Goal: Communication & Community: Participate in discussion

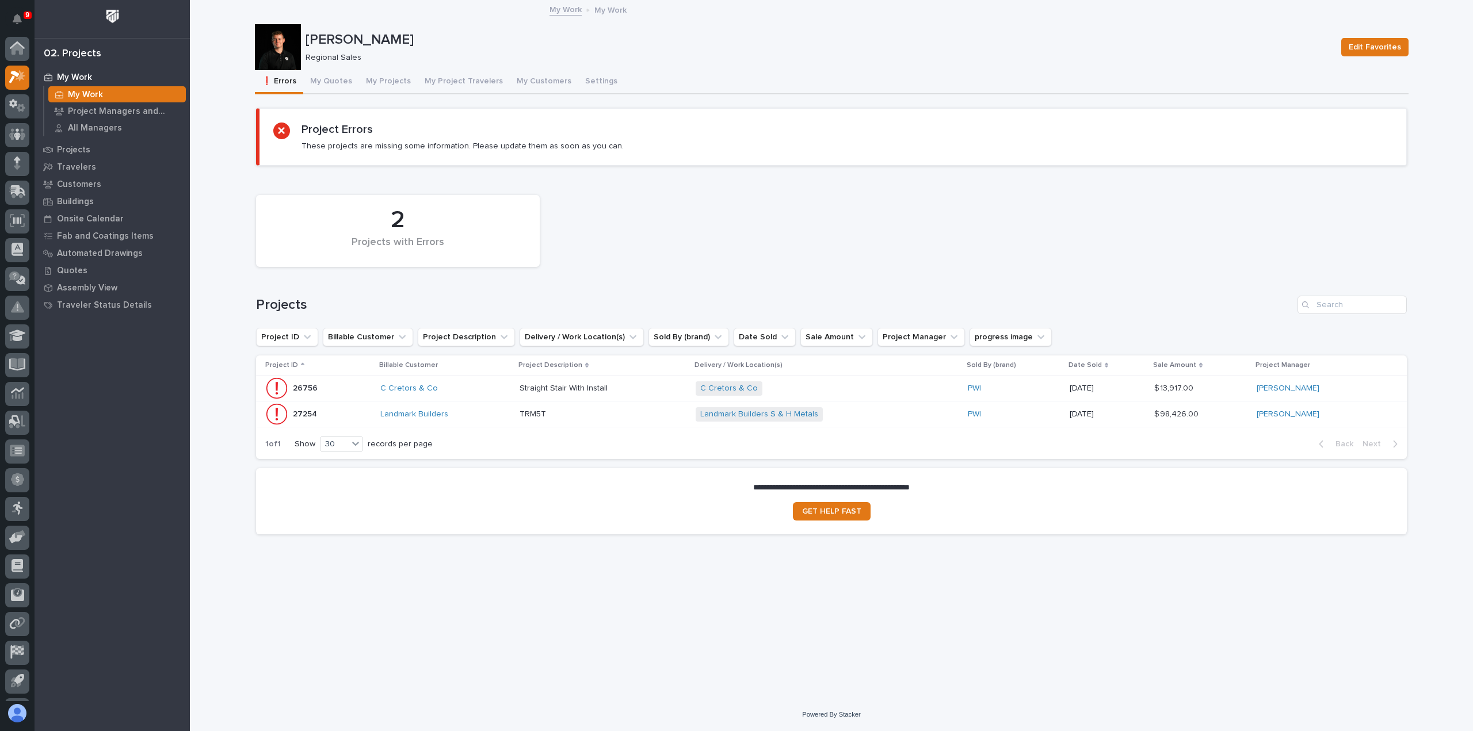
scroll to position [25, 0]
click at [331, 81] on button "My Quotes" at bounding box center [331, 82] width 56 height 24
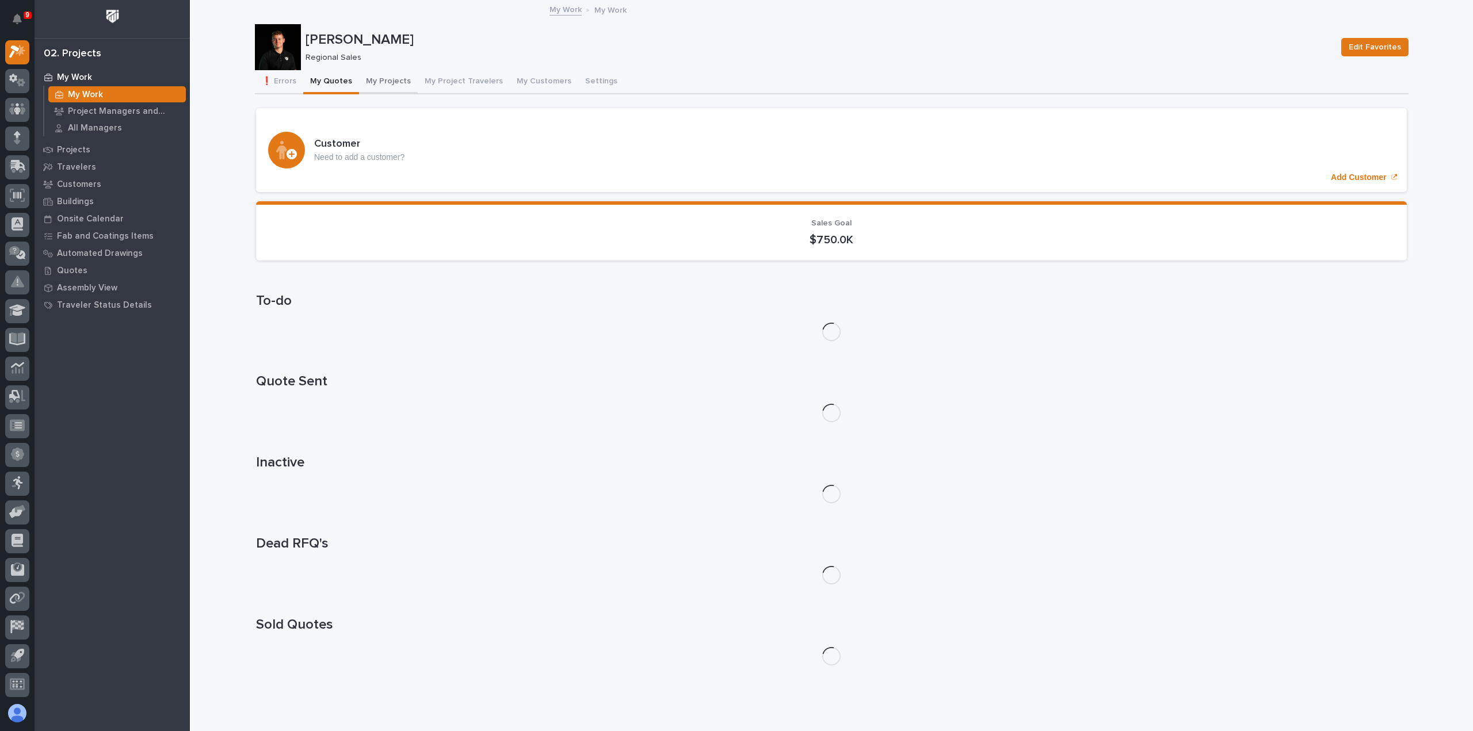
drag, startPoint x: 382, startPoint y: 79, endPoint x: 382, endPoint y: 87, distance: 8.1
click at [382, 78] on button "My Projects" at bounding box center [388, 82] width 59 height 24
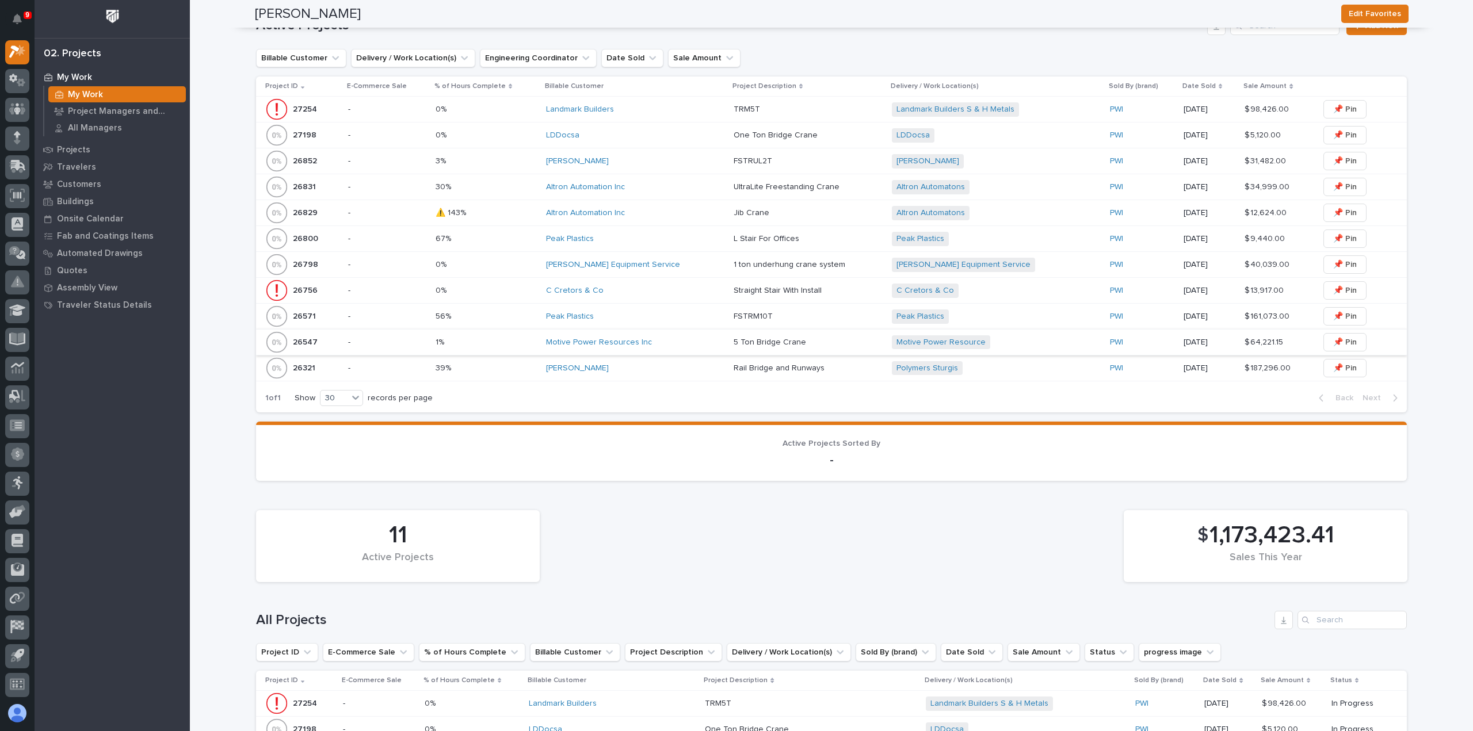
scroll to position [518, 0]
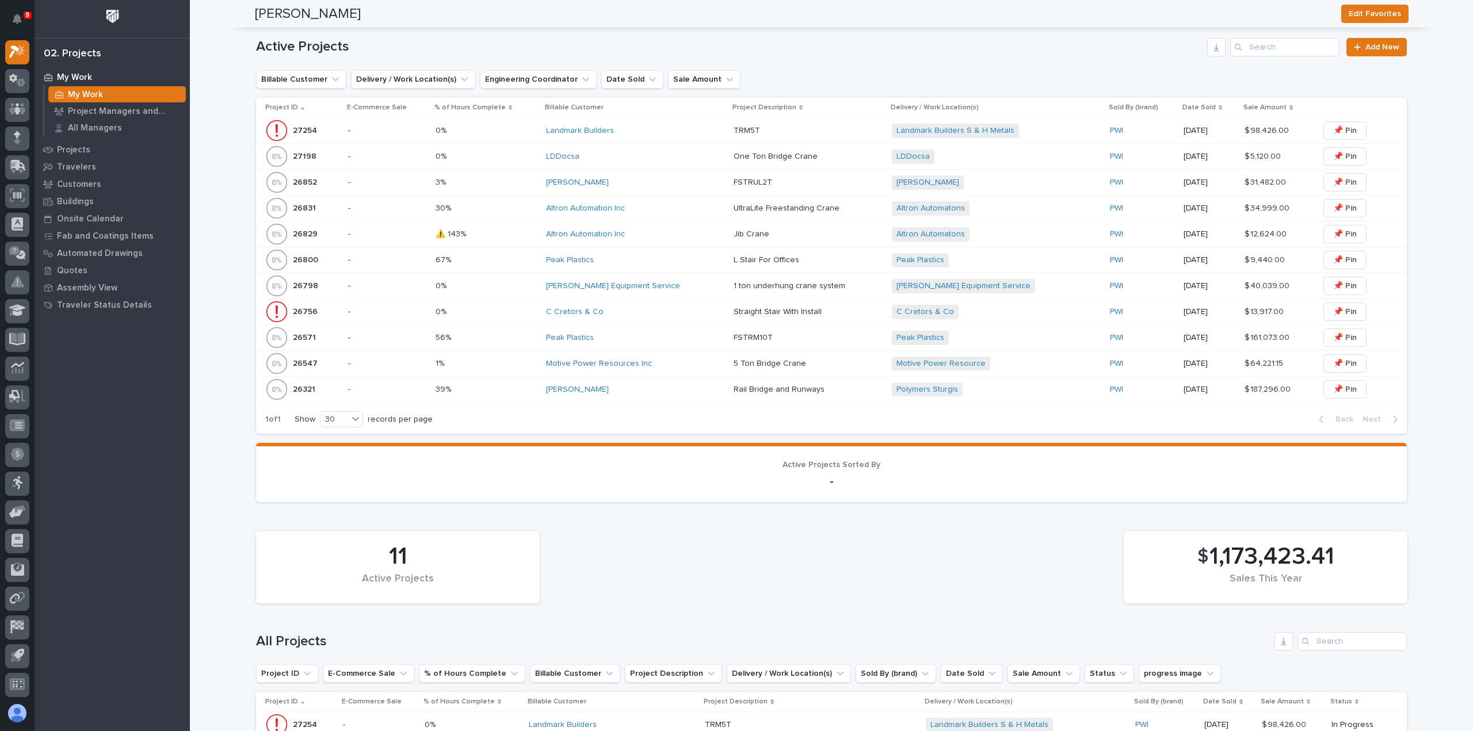
click at [623, 260] on div "Peak Plastics" at bounding box center [635, 260] width 178 height 10
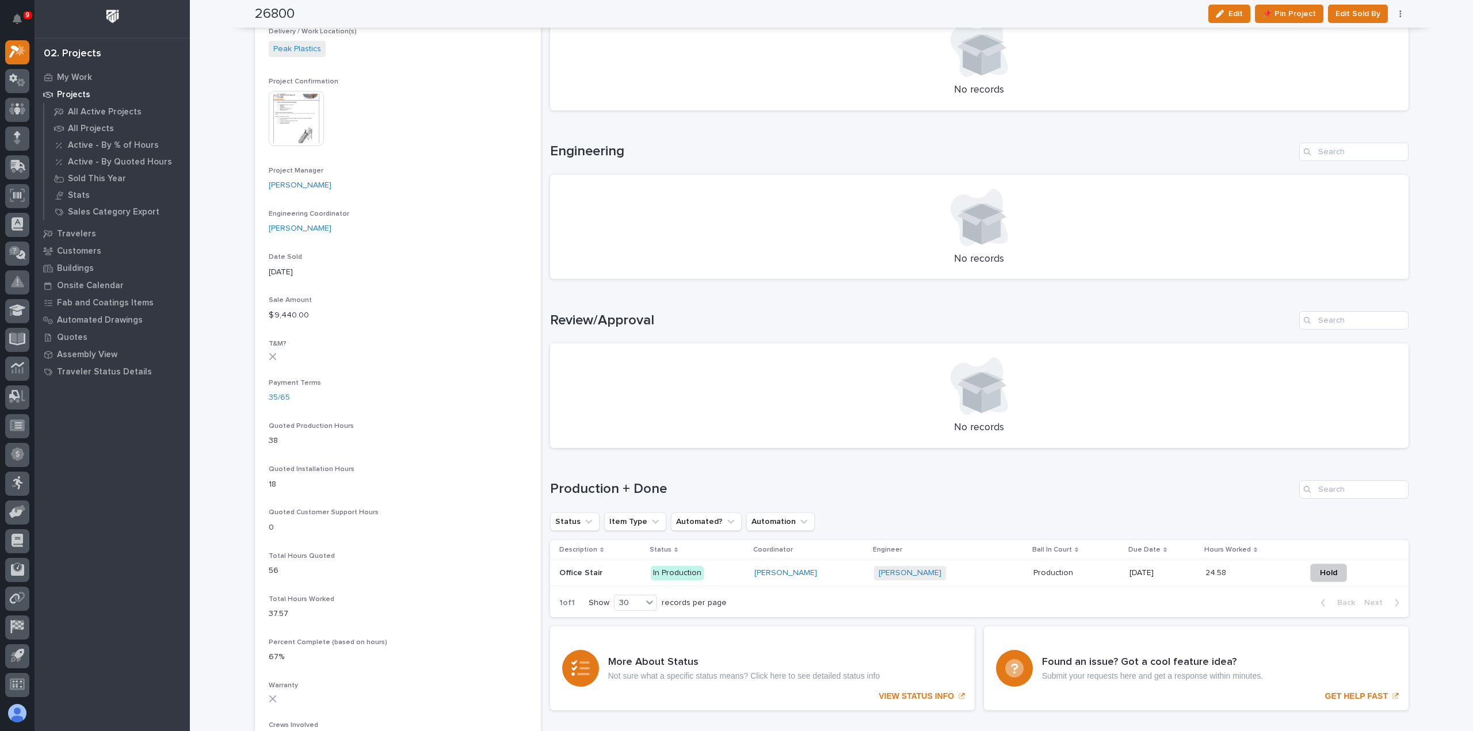
scroll to position [460, 0]
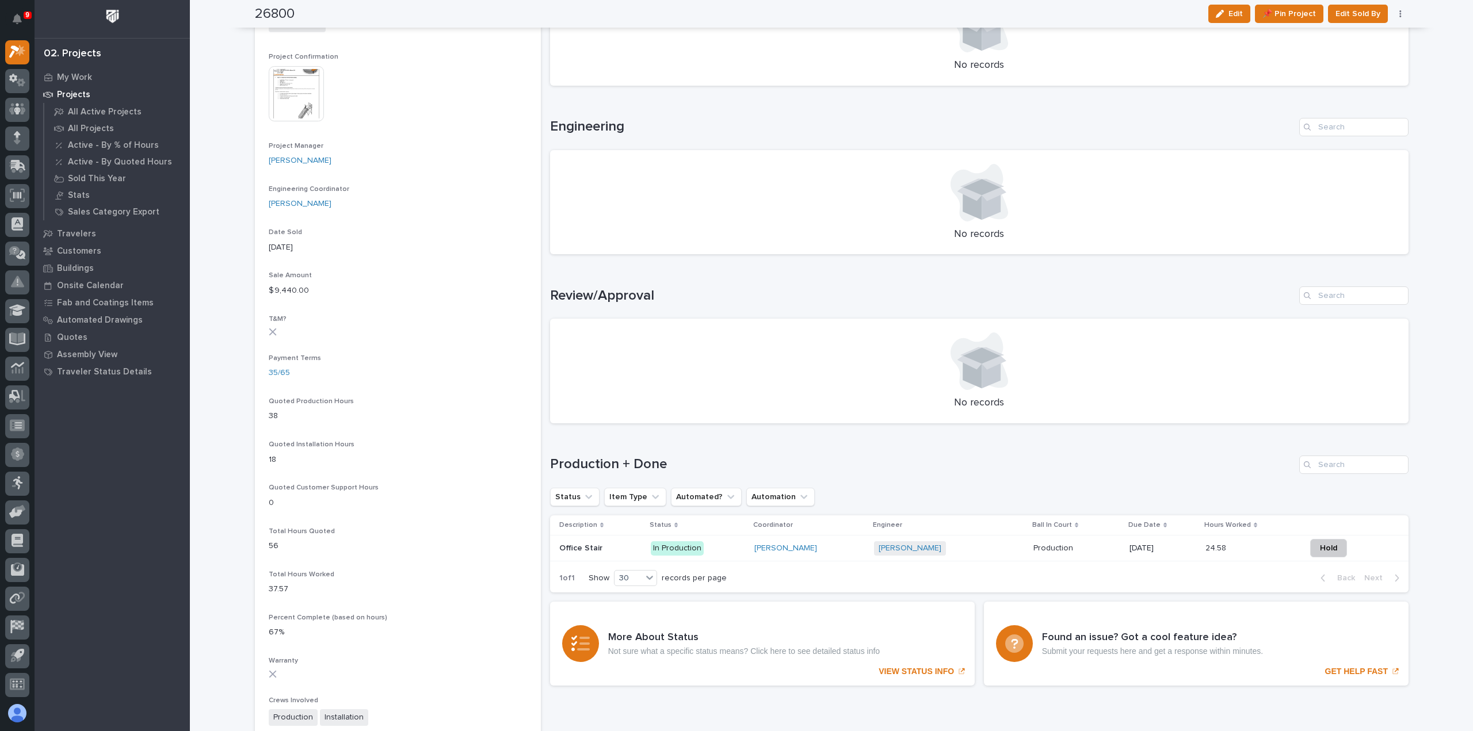
click at [990, 550] on div "[PERSON_NAME] + 0" at bounding box center [949, 548] width 150 height 14
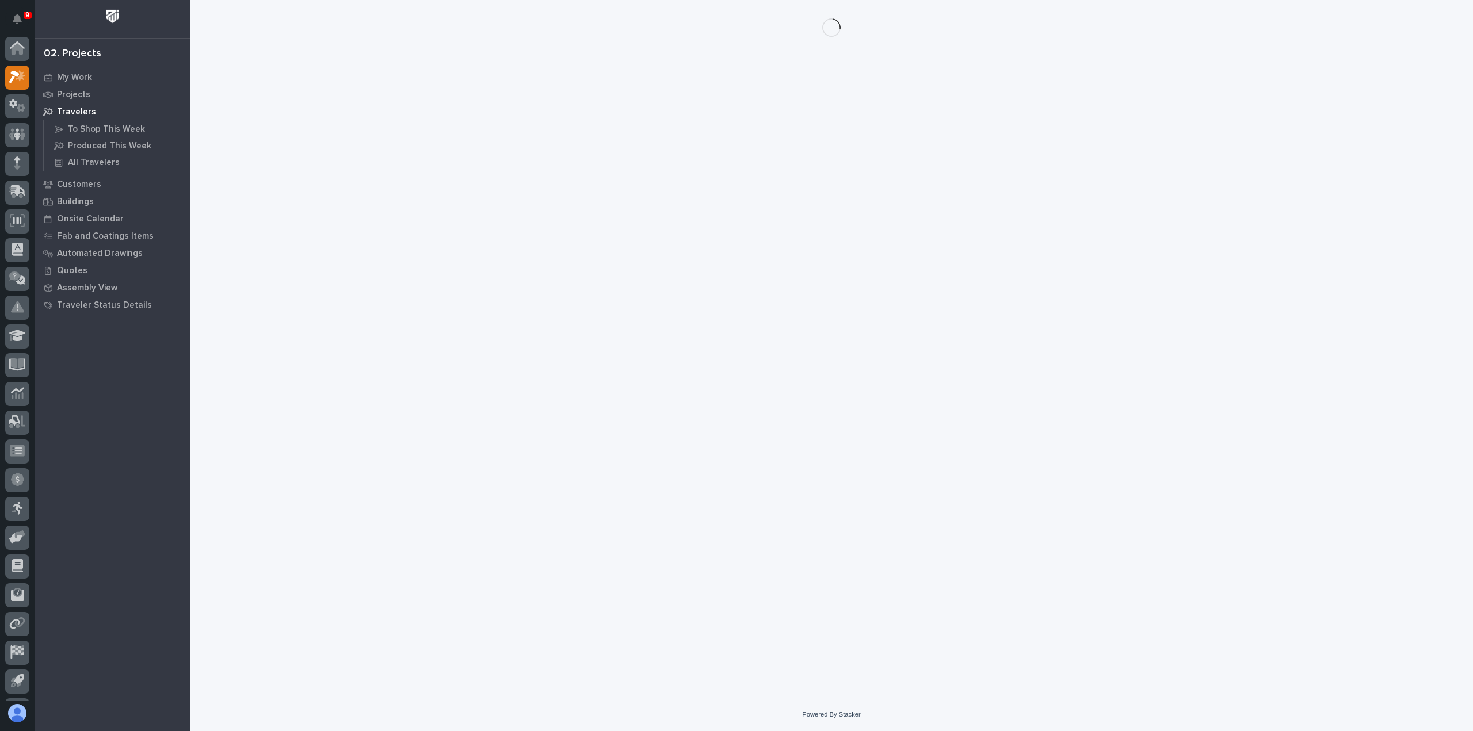
scroll to position [25, 0]
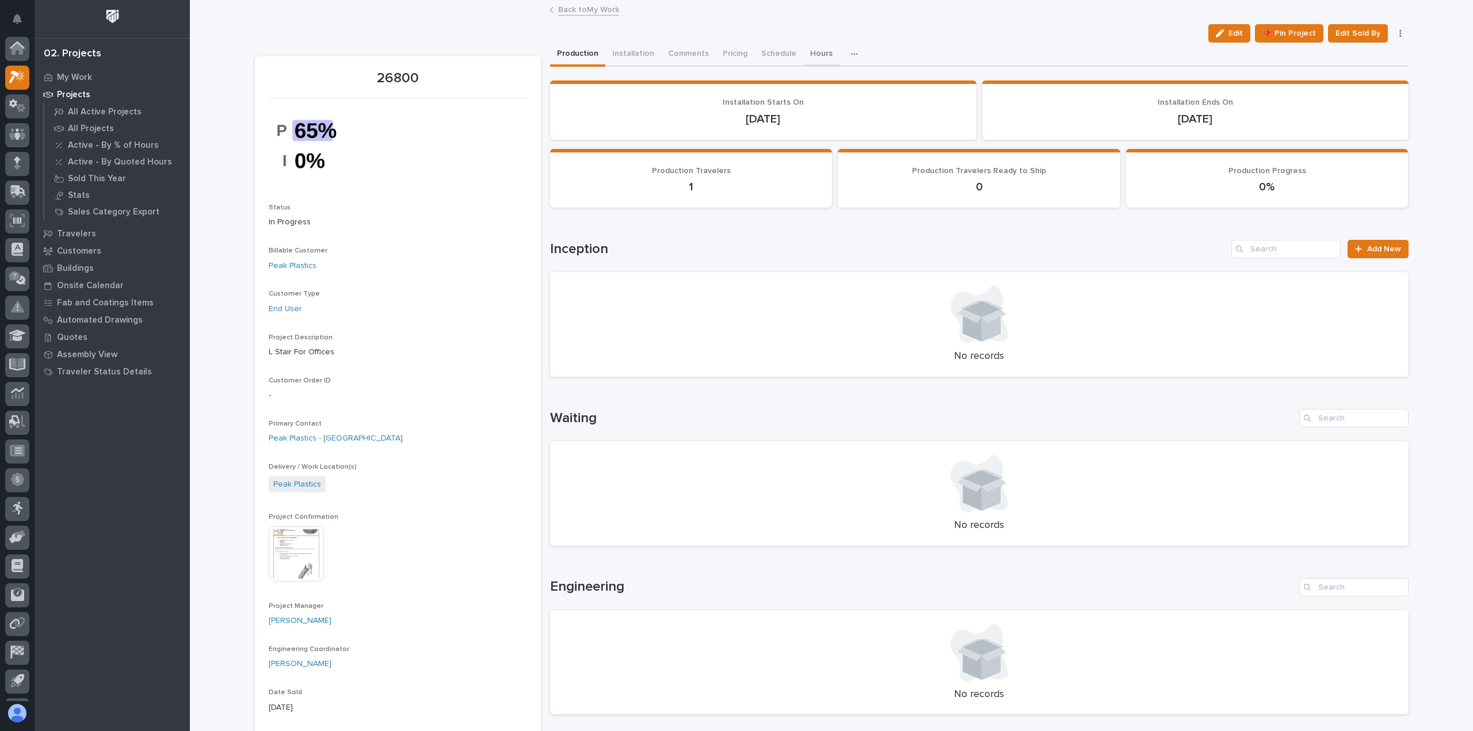
scroll to position [25, 0]
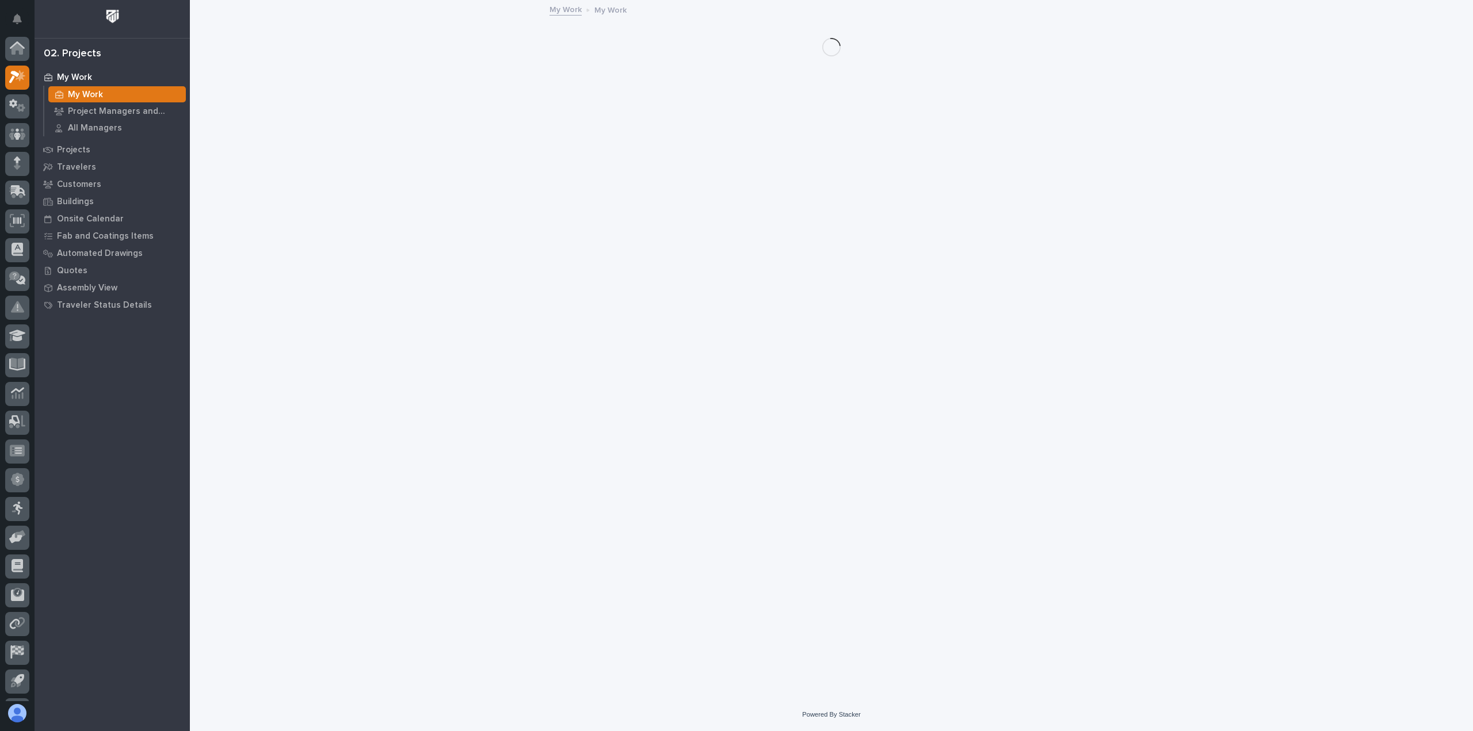
scroll to position [25, 0]
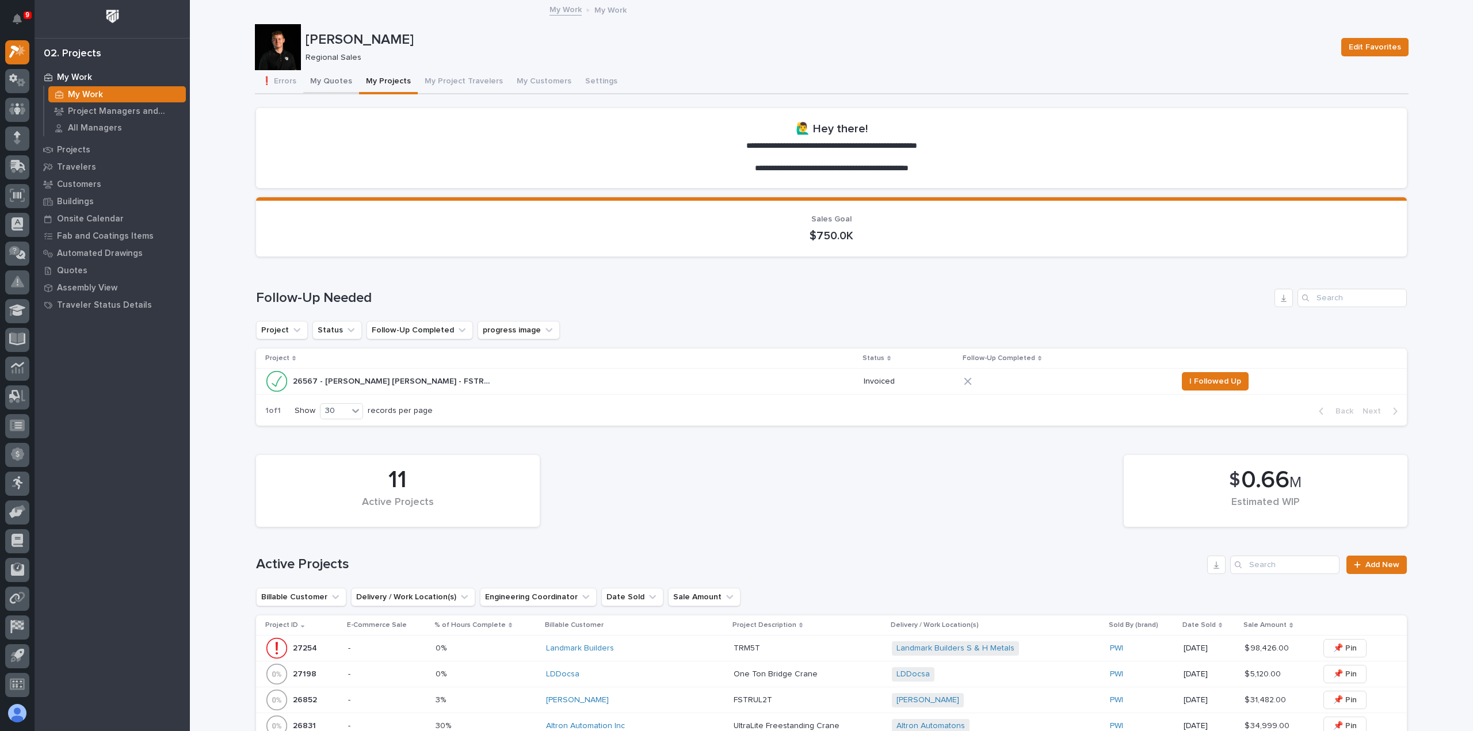
click at [333, 80] on button "My Quotes" at bounding box center [331, 82] width 56 height 24
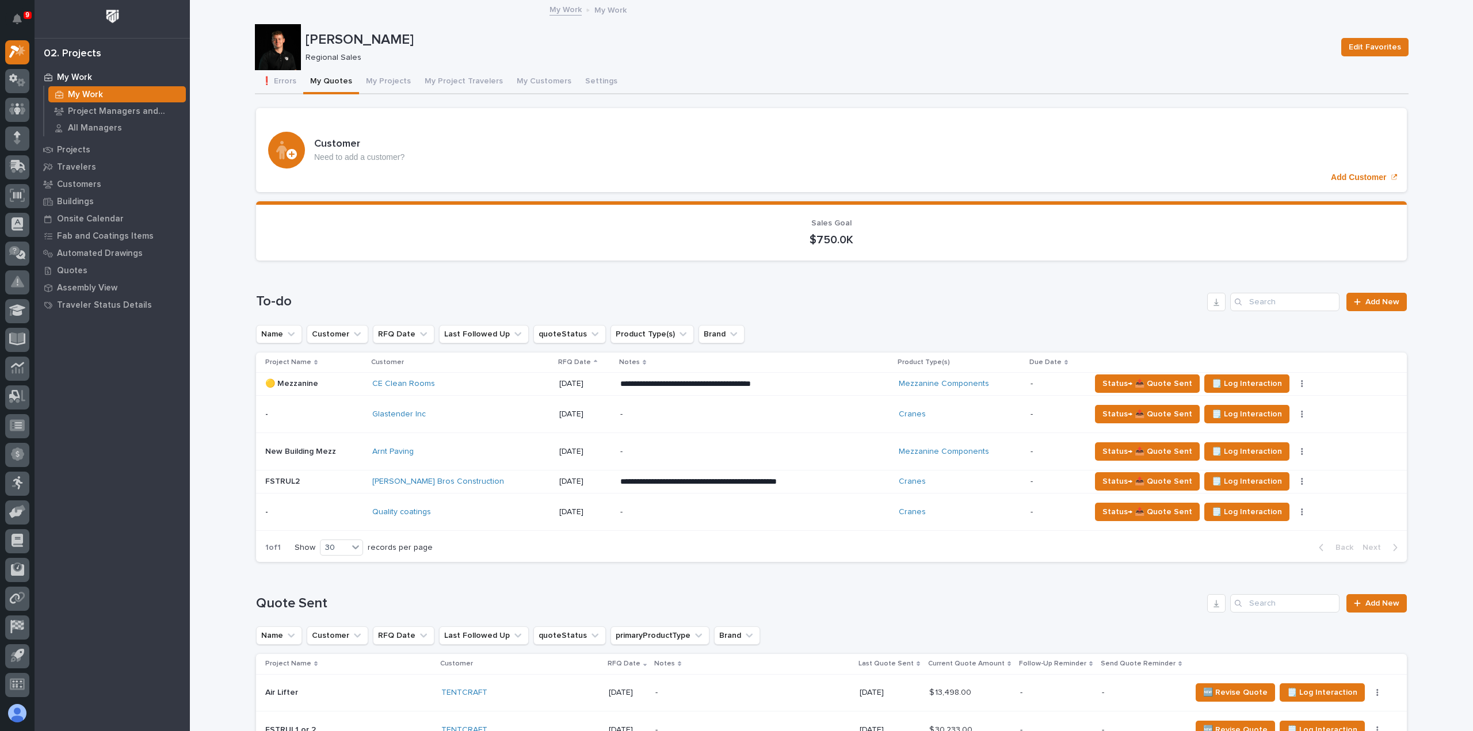
click at [484, 482] on div "[PERSON_NAME] Bros Construction" at bounding box center [460, 482] width 177 height 10
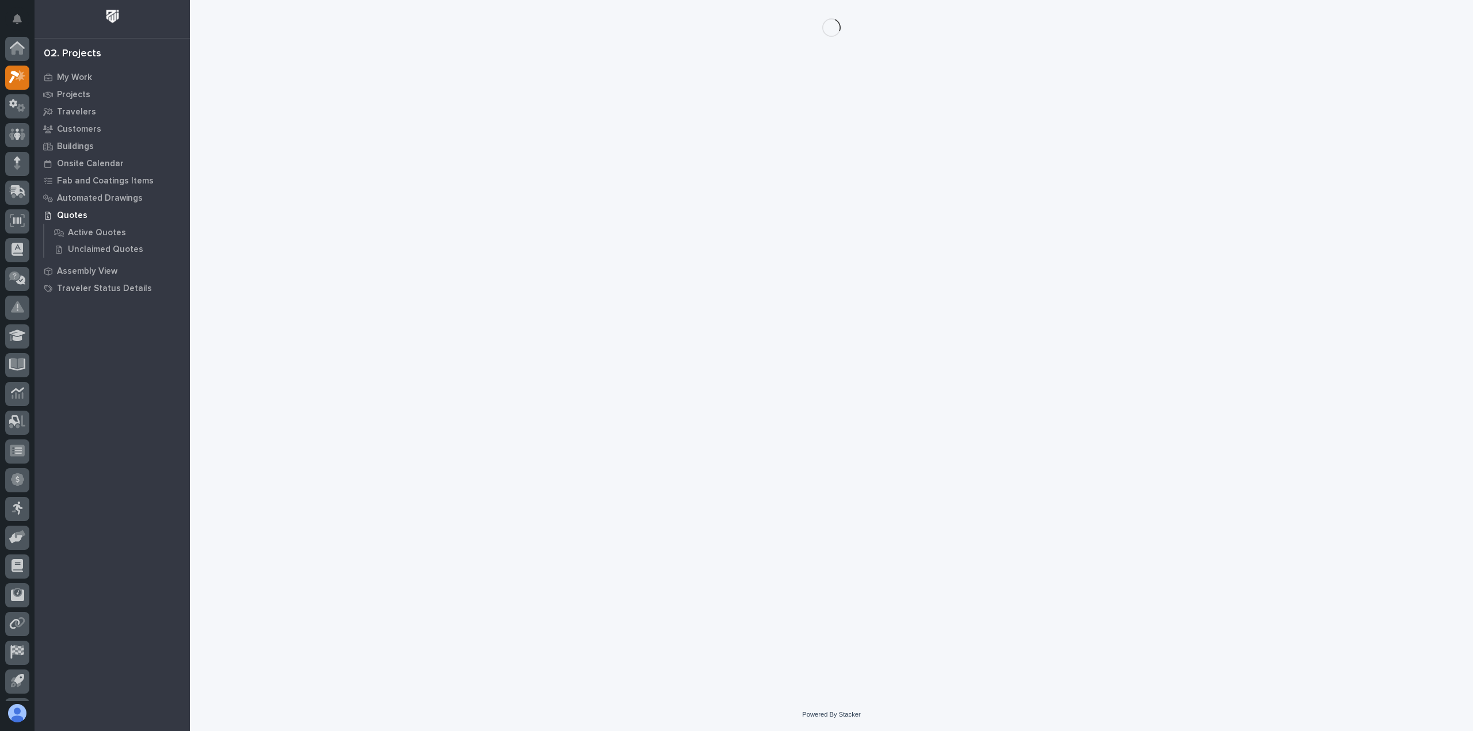
scroll to position [25, 0]
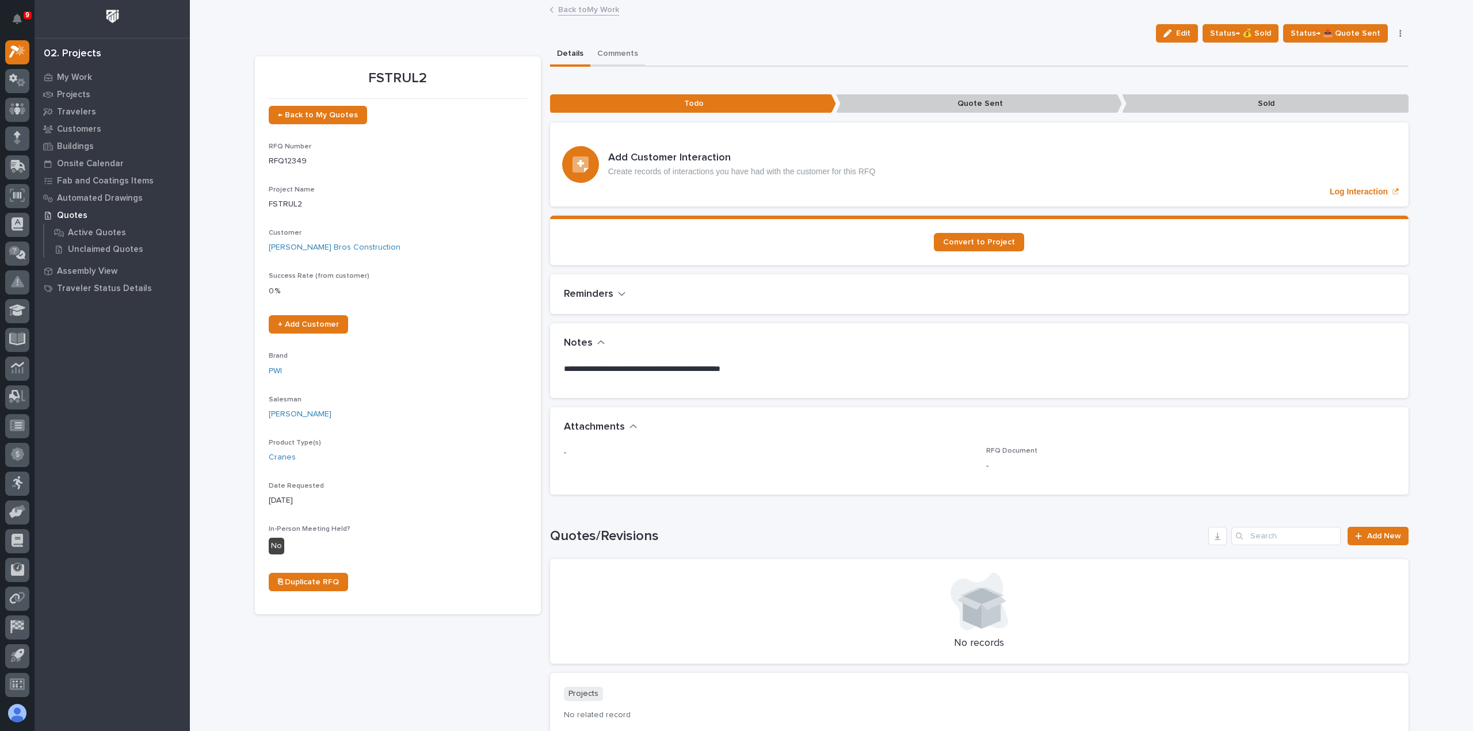
click at [600, 51] on button "Comments" at bounding box center [617, 55] width 55 height 24
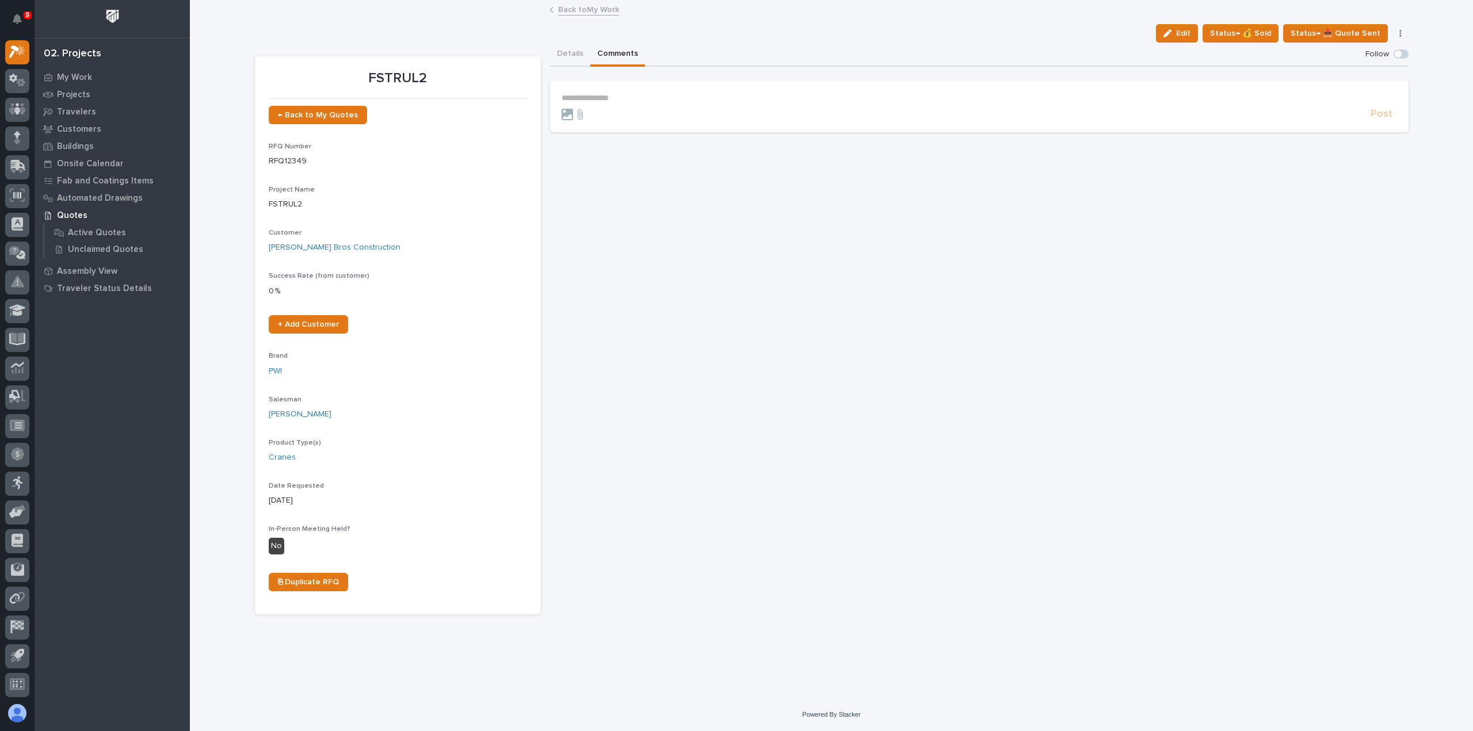
click at [624, 97] on p "**********" at bounding box center [980, 98] width 836 height 10
click at [623, 97] on p "**********" at bounding box center [980, 98] width 836 height 10
drag, startPoint x: 585, startPoint y: 111, endPoint x: 594, endPoint y: 108, distance: 10.2
click at [585, 111] on span "[PERSON_NAME]" at bounding box center [597, 115] width 64 height 8
click at [638, 101] on p "﻿ * ********* ﻿ ﻿" at bounding box center [980, 99] width 836 height 12
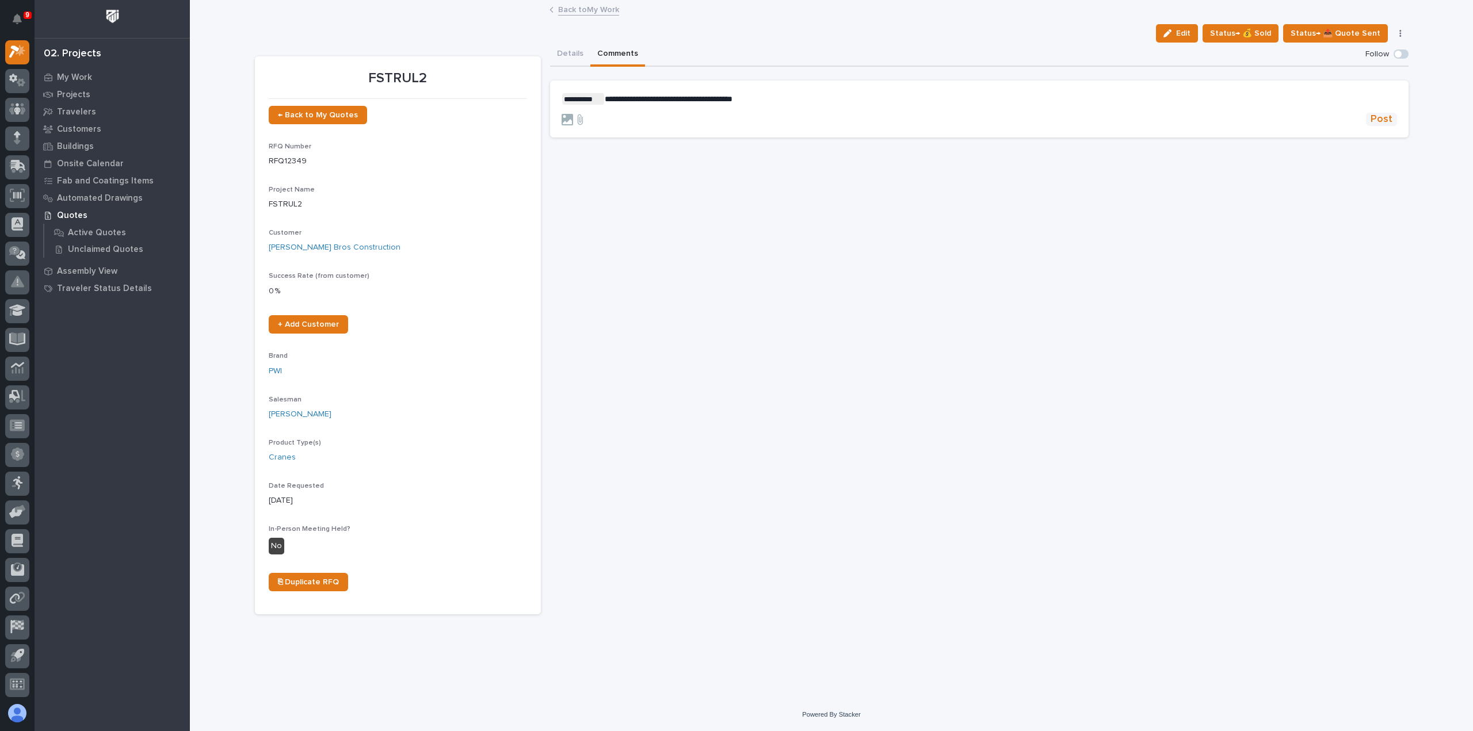
click at [1389, 121] on span "Post" at bounding box center [1382, 119] width 22 height 13
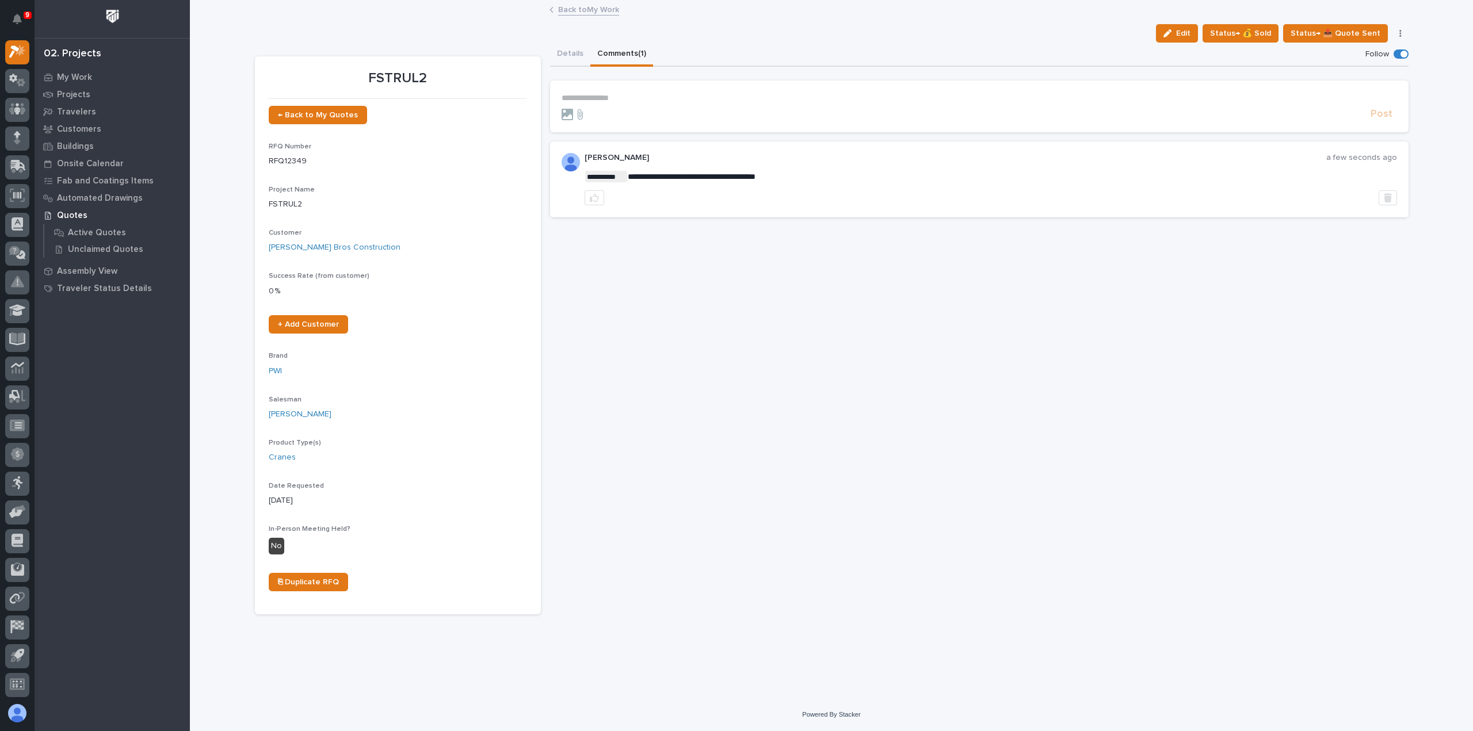
click at [586, 9] on link "Back to My Work" at bounding box center [588, 8] width 61 height 13
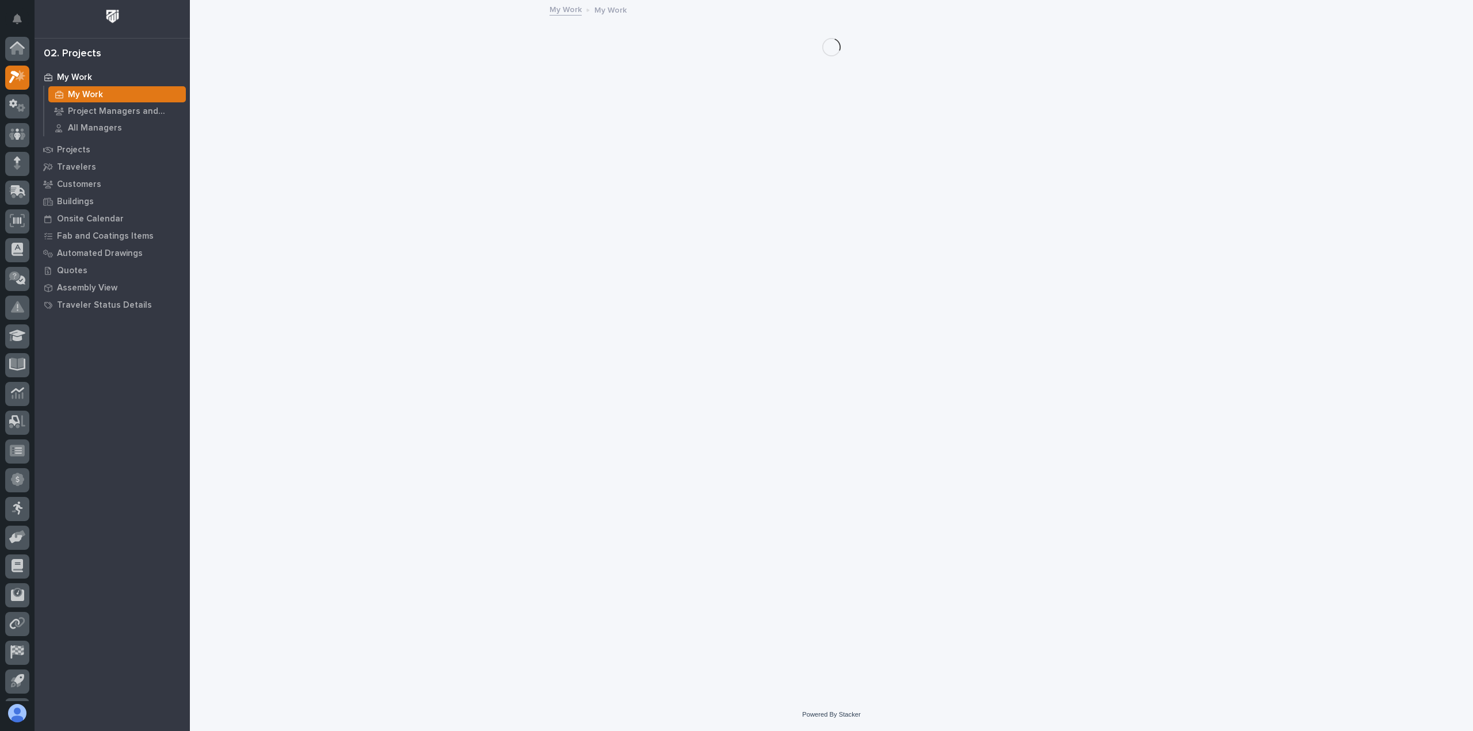
scroll to position [25, 0]
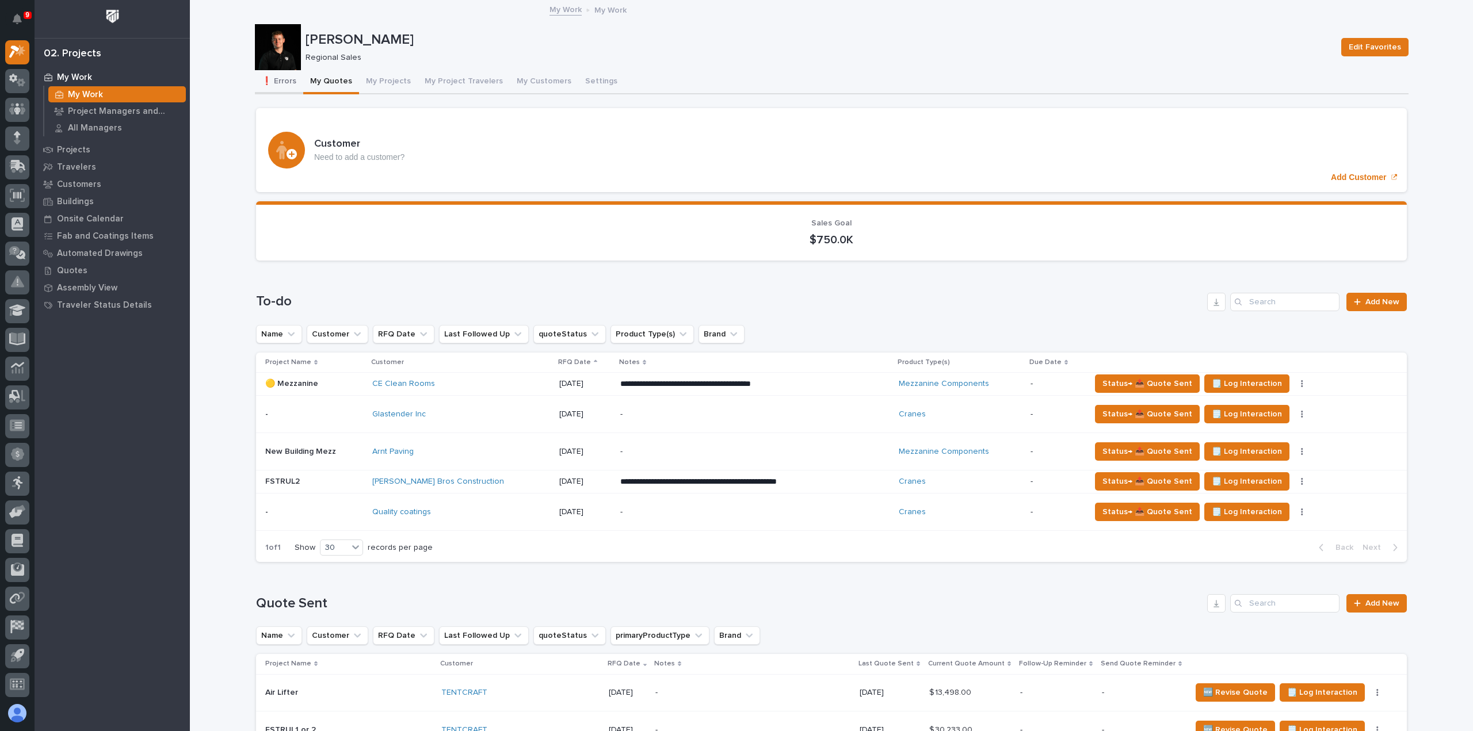
click at [263, 78] on button "❗ Errors" at bounding box center [279, 82] width 48 height 24
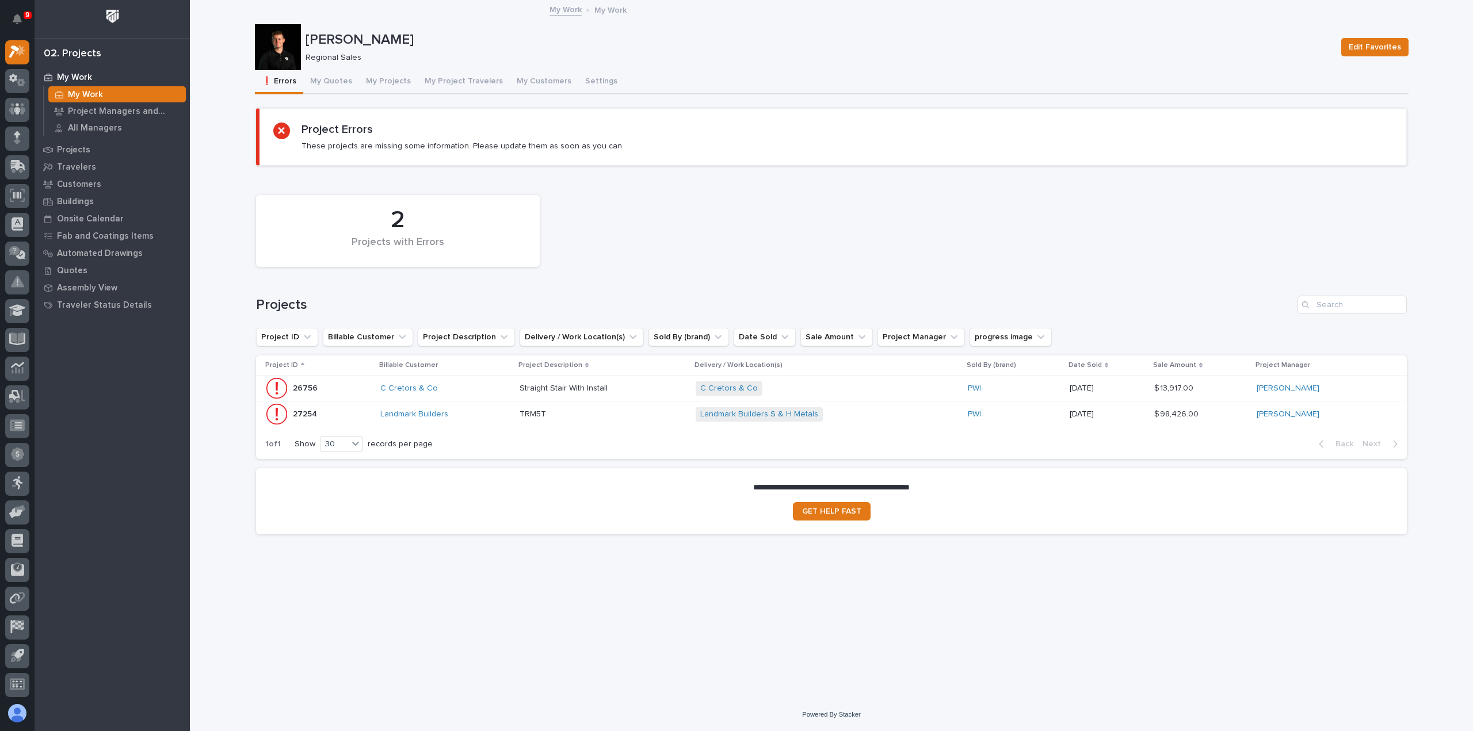
click at [635, 390] on p at bounding box center [603, 389] width 166 height 10
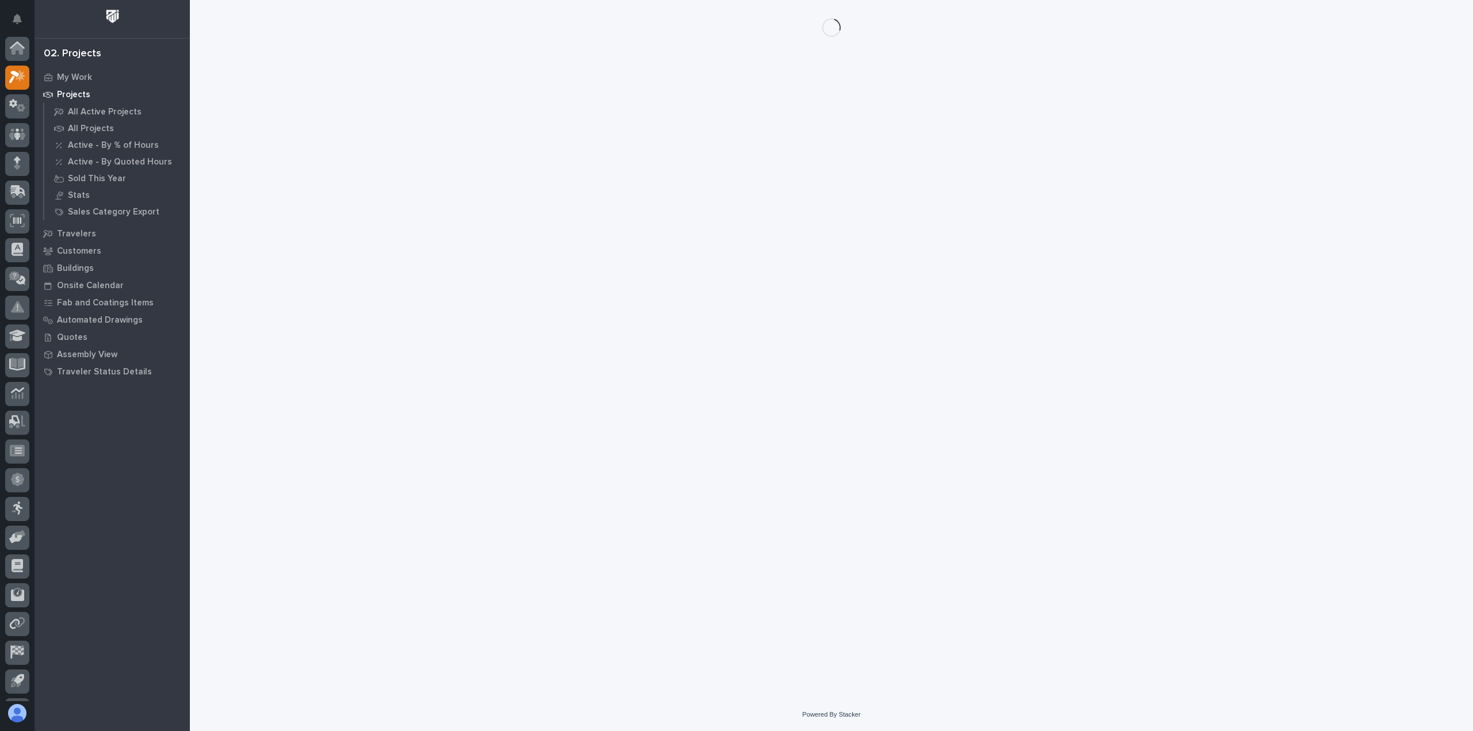
scroll to position [25, 0]
